Goal: Information Seeking & Learning: Learn about a topic

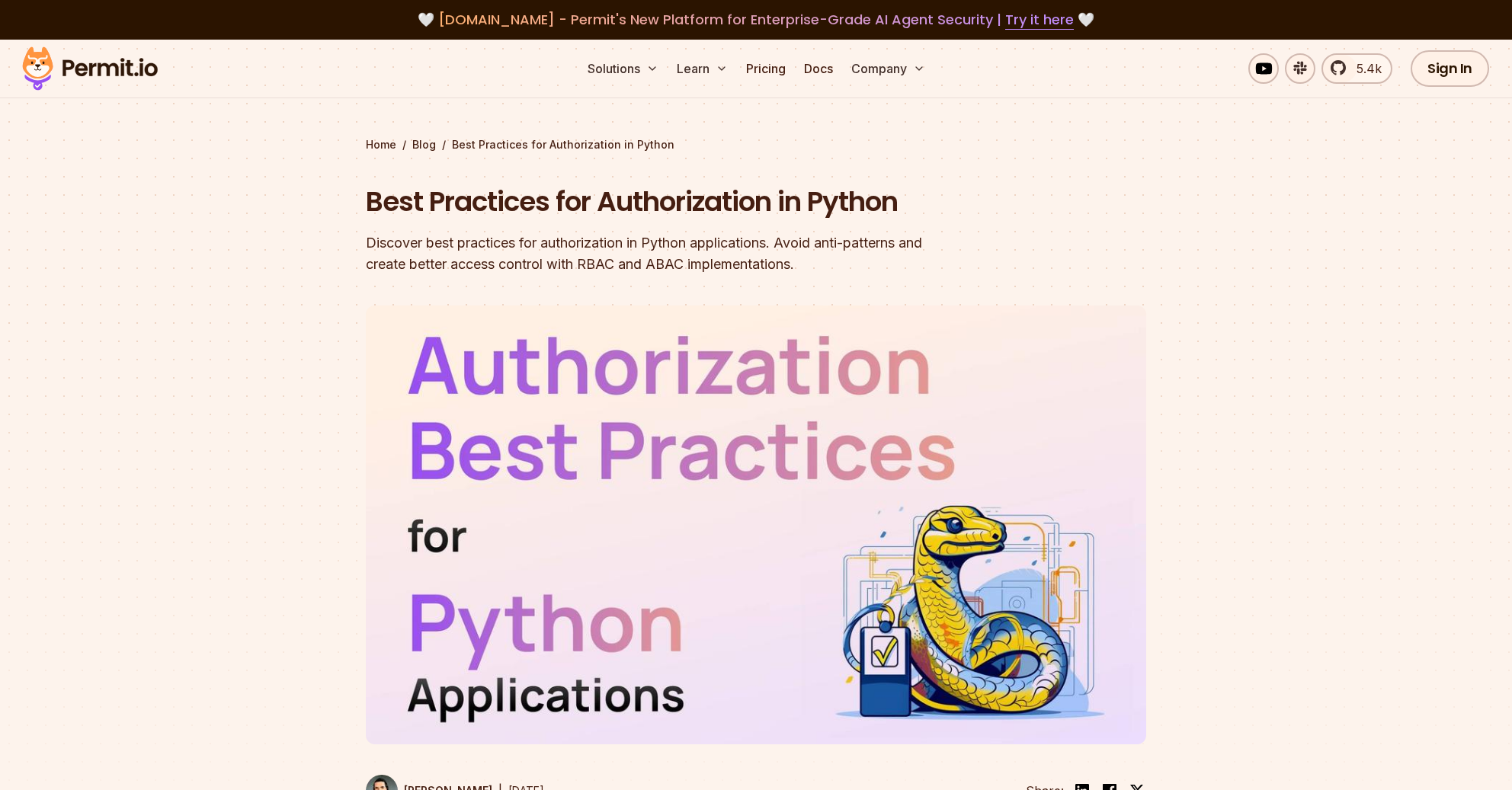
click at [1224, 544] on div at bounding box center [756, 595] width 1512 height 535
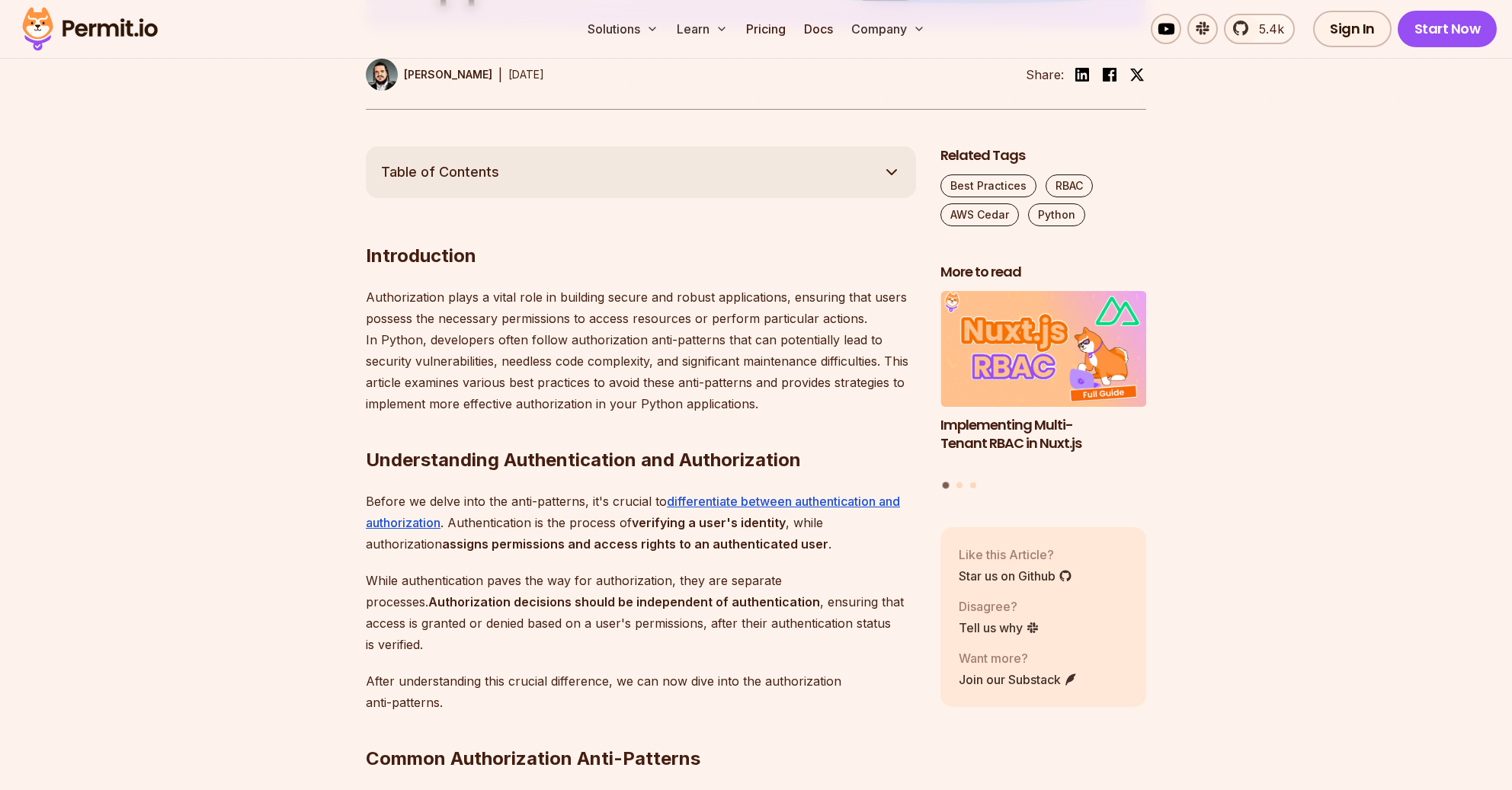
scroll to position [719, 0]
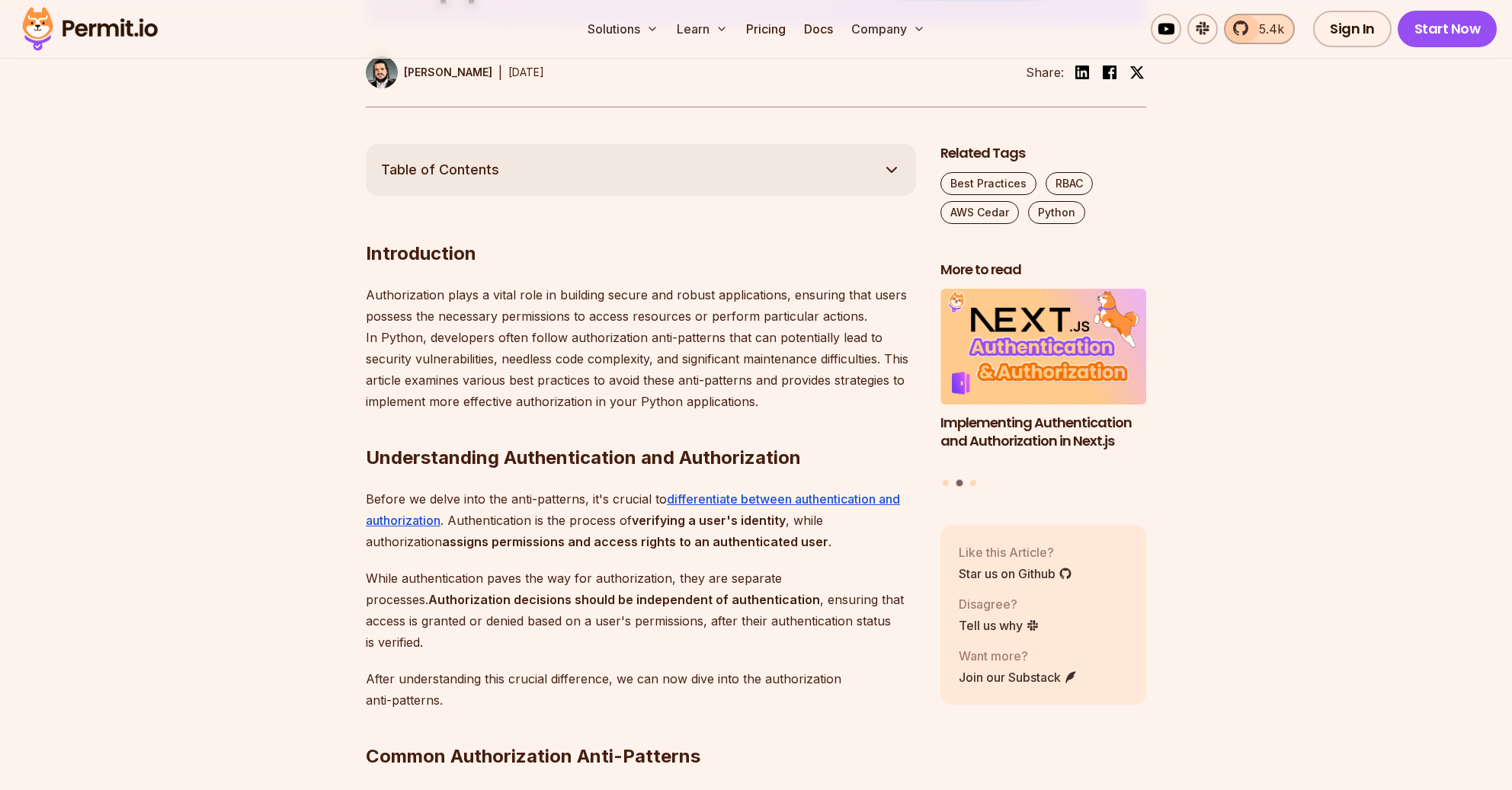
click at [1263, 28] on span "5.4k" at bounding box center [1266, 29] width 34 height 18
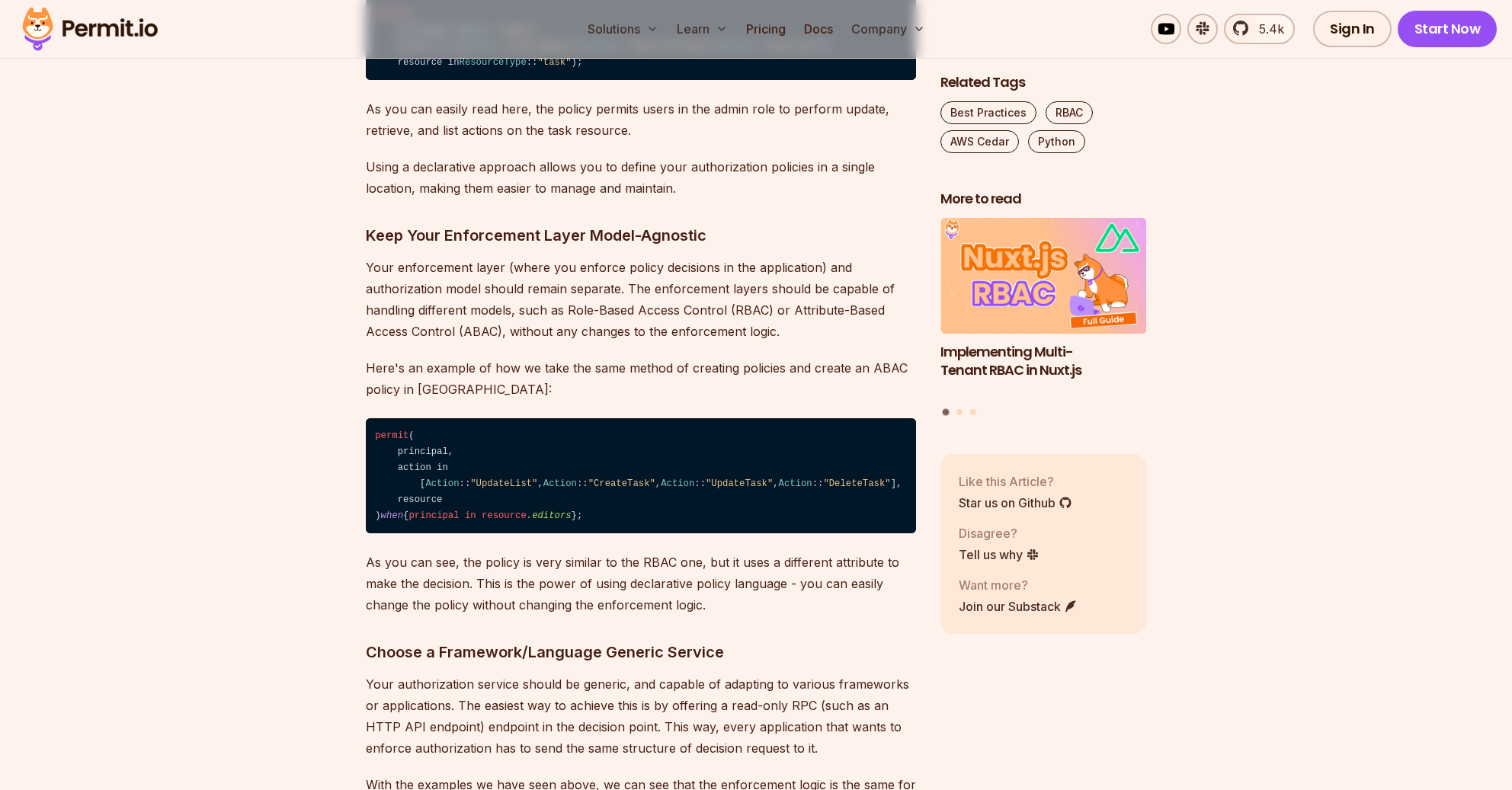
scroll to position [3311, 0]
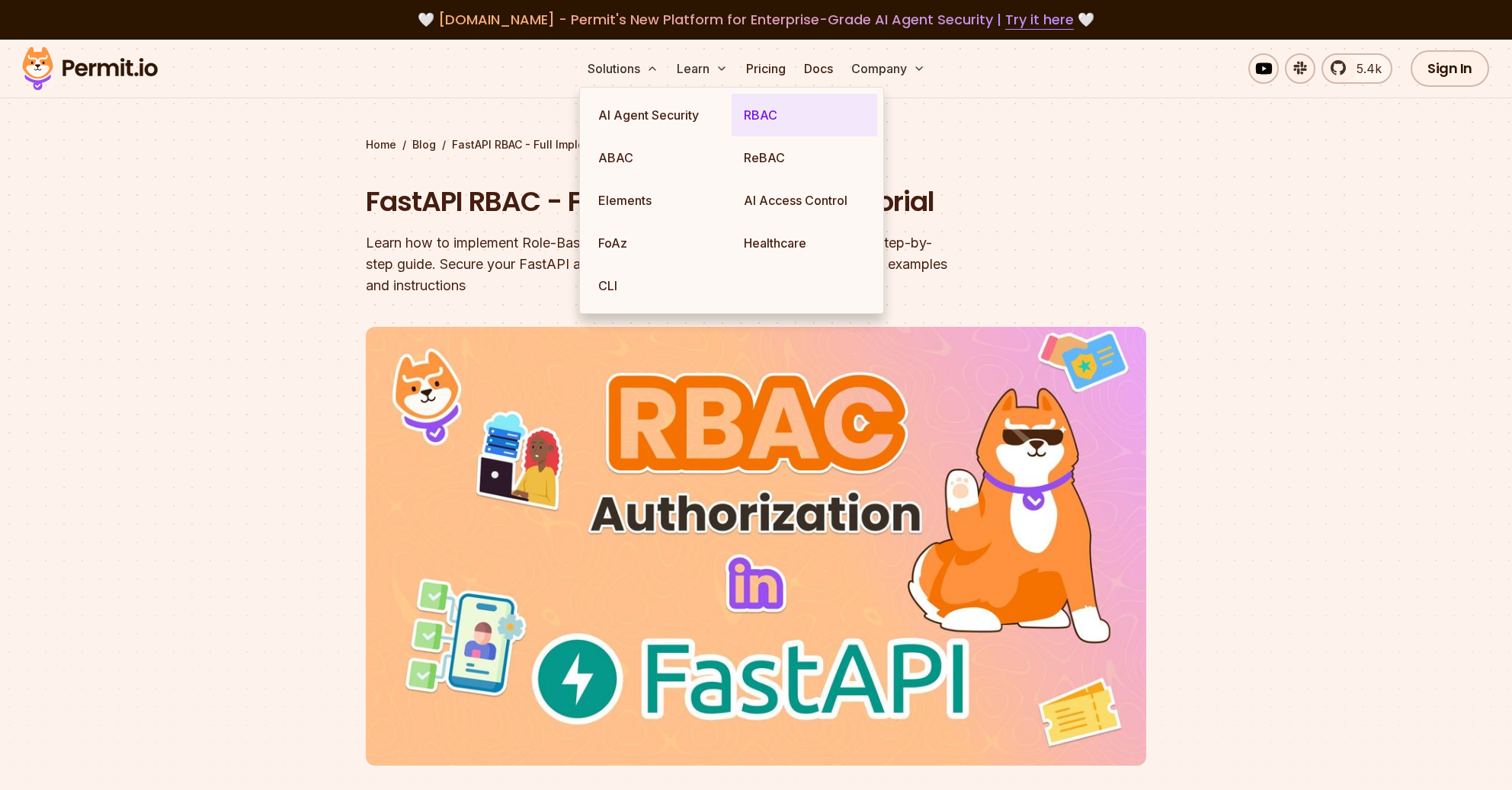
click at [768, 118] on link "RBAC" at bounding box center [804, 115] width 146 height 43
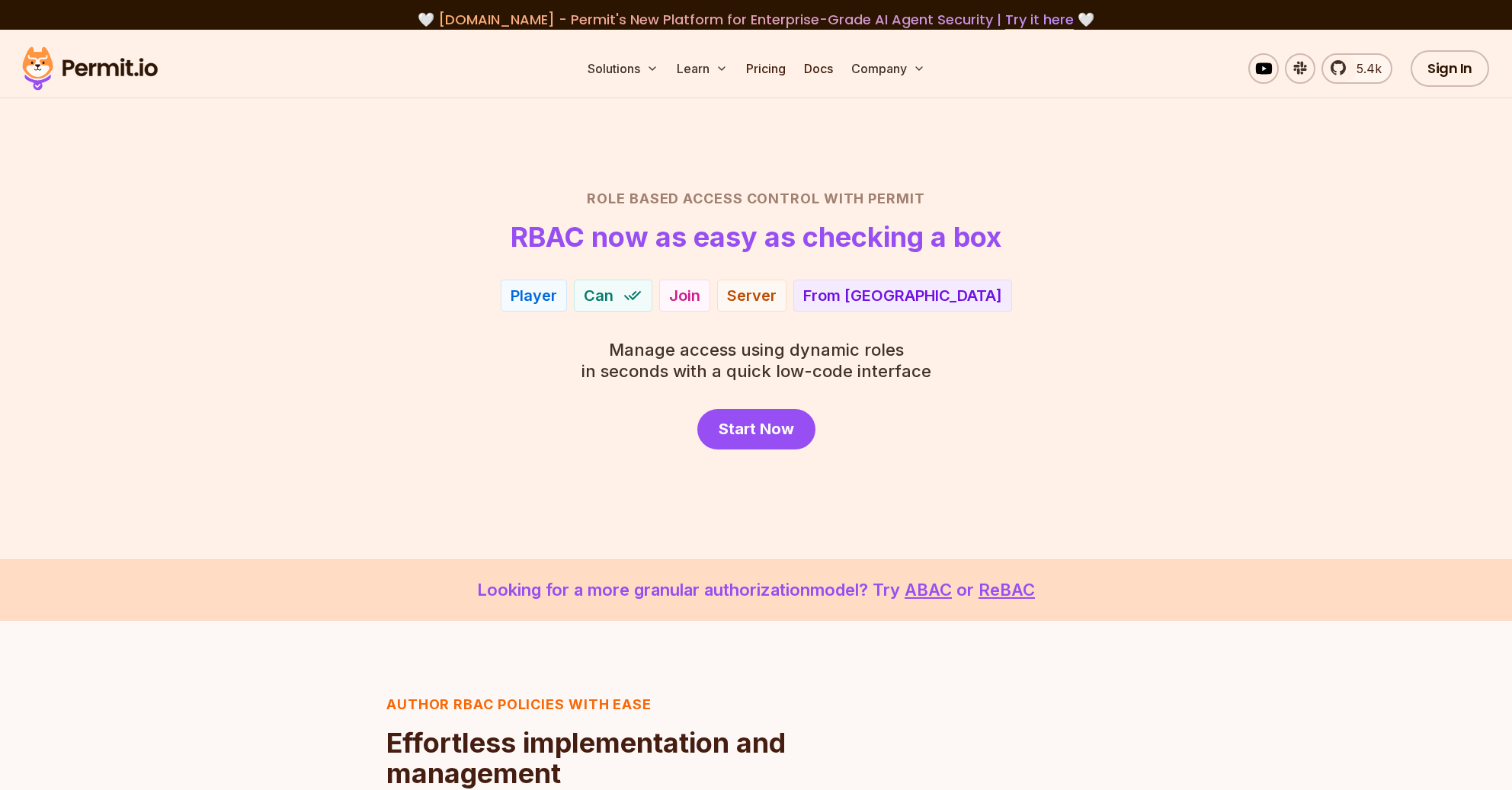
click at [1139, 378] on div "Role Based Access Control with Permit RBAC now as easy as checking a box Player…" at bounding box center [756, 319] width 1067 height 261
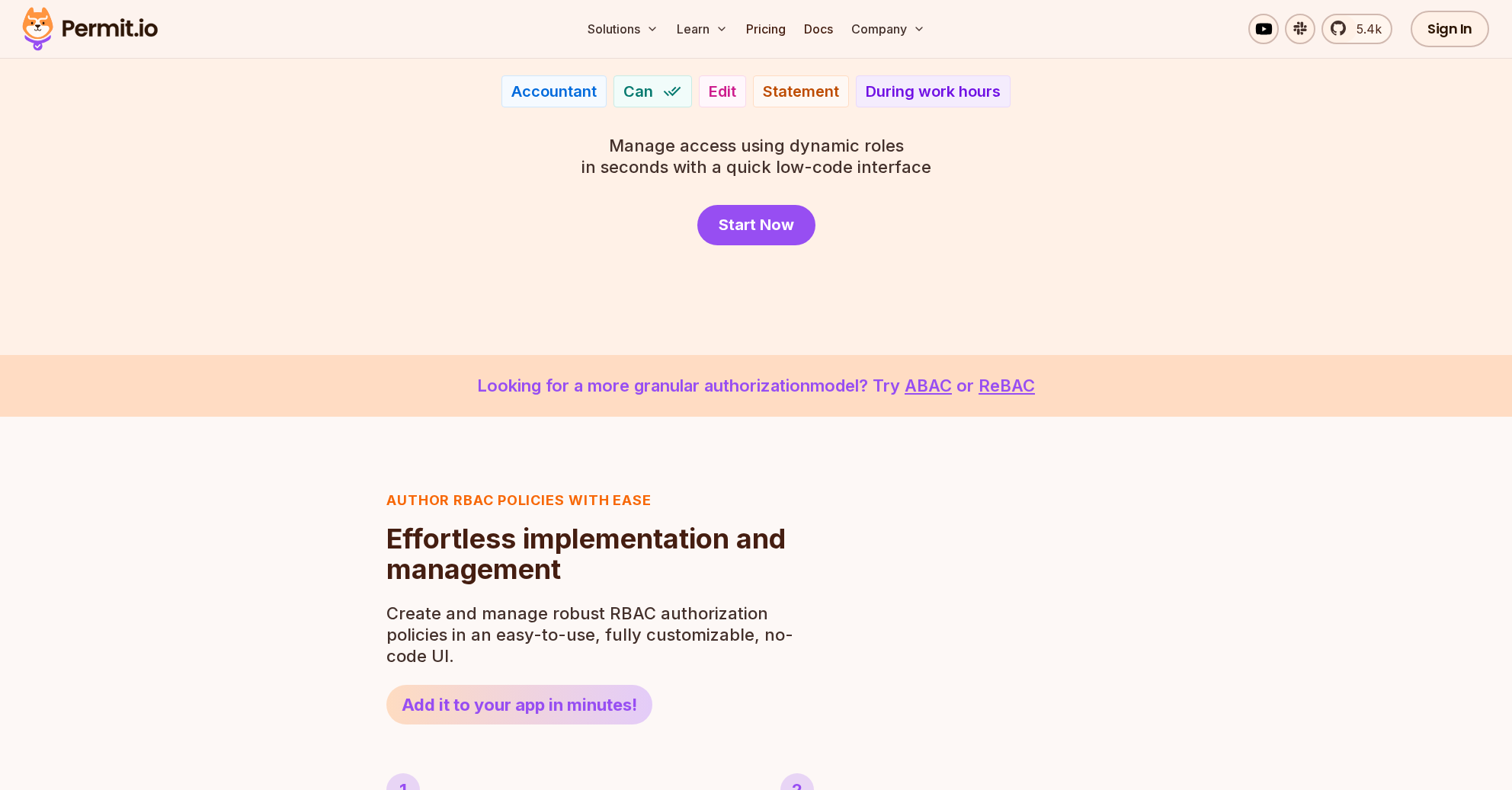
scroll to position [199, 0]
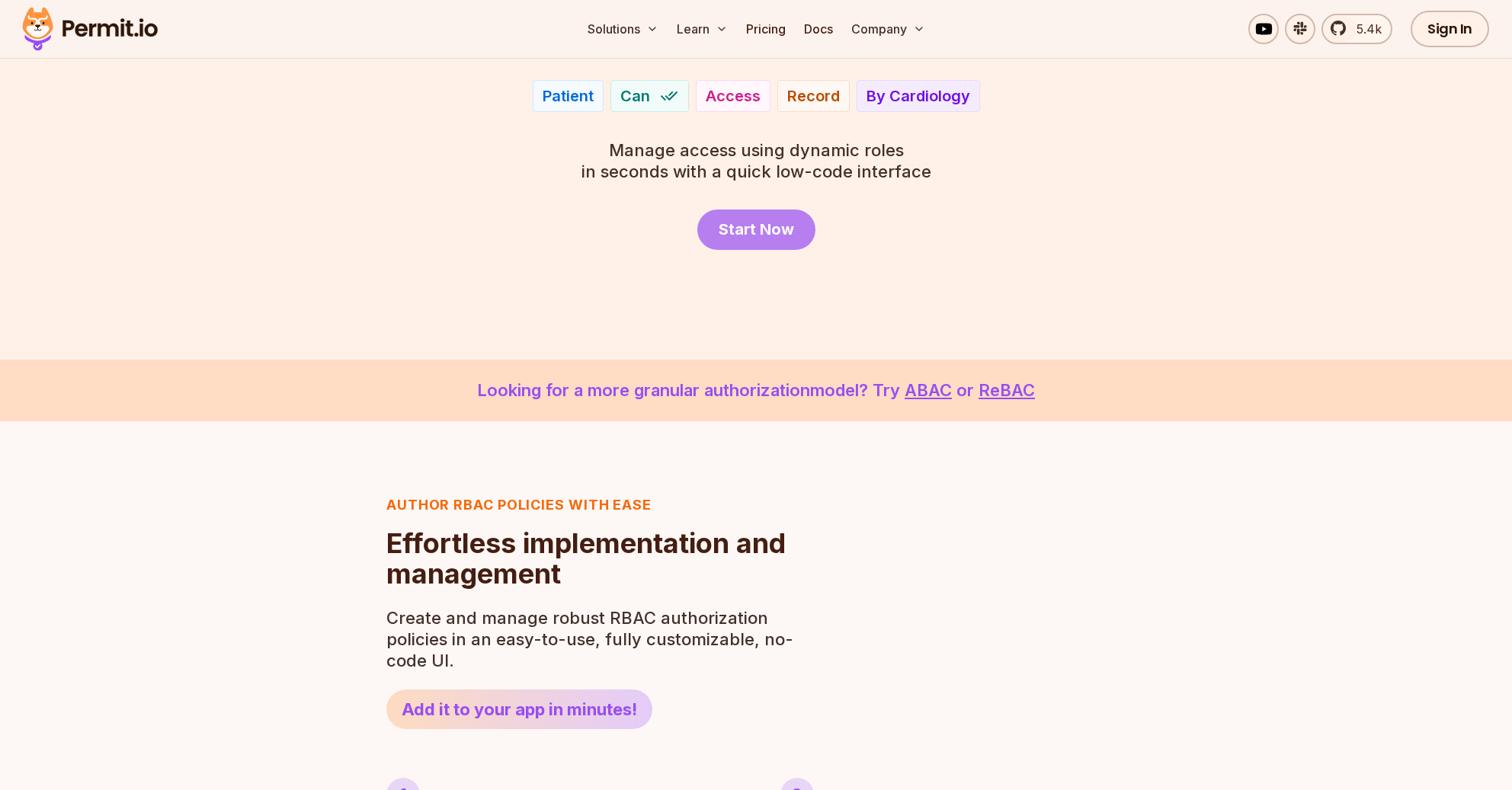
click at [766, 227] on span "Start Now" at bounding box center [756, 229] width 75 height 22
